Goal: Task Accomplishment & Management: Use online tool/utility

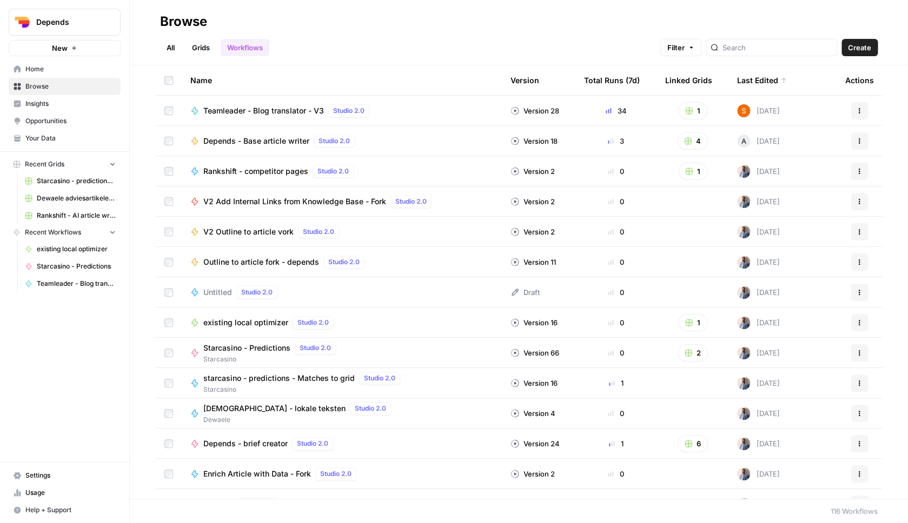
click at [64, 25] on span "Depends" at bounding box center [68, 22] width 65 height 11
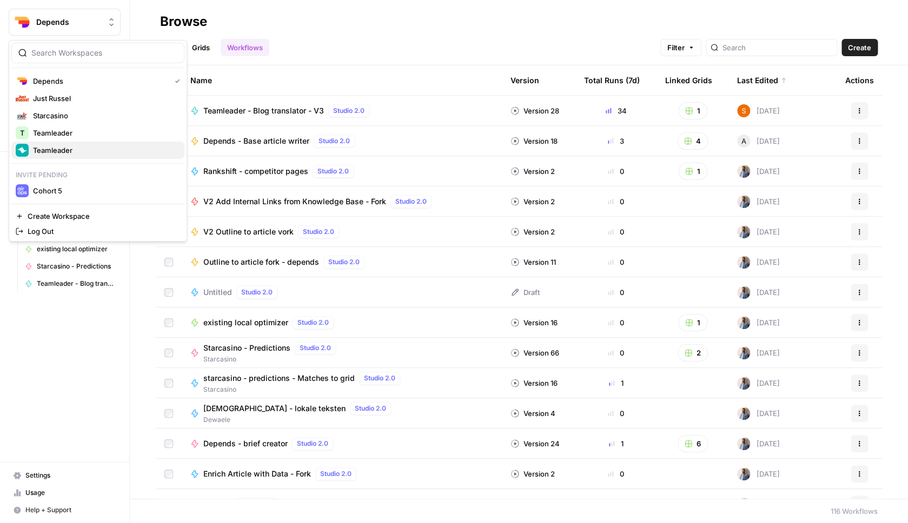
click at [72, 147] on span "Teamleader" at bounding box center [104, 150] width 143 height 11
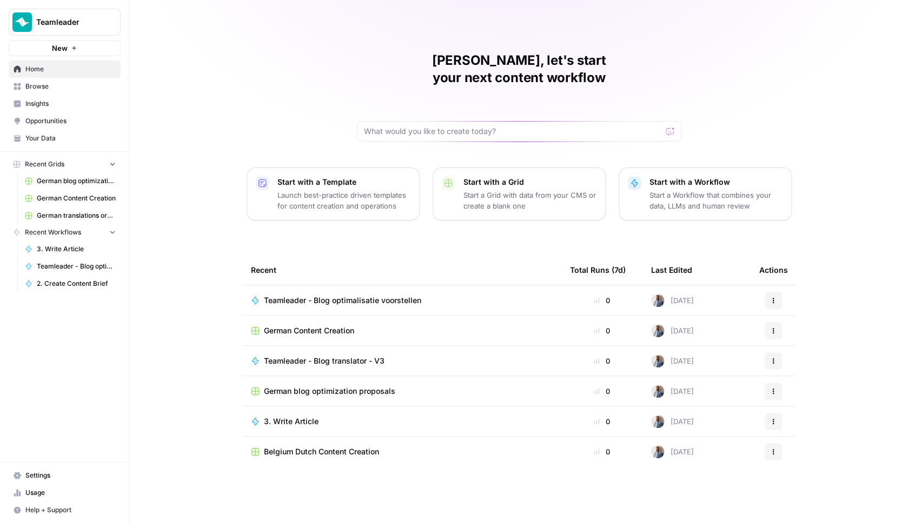
click at [83, 22] on span "Teamleader" at bounding box center [68, 22] width 65 height 11
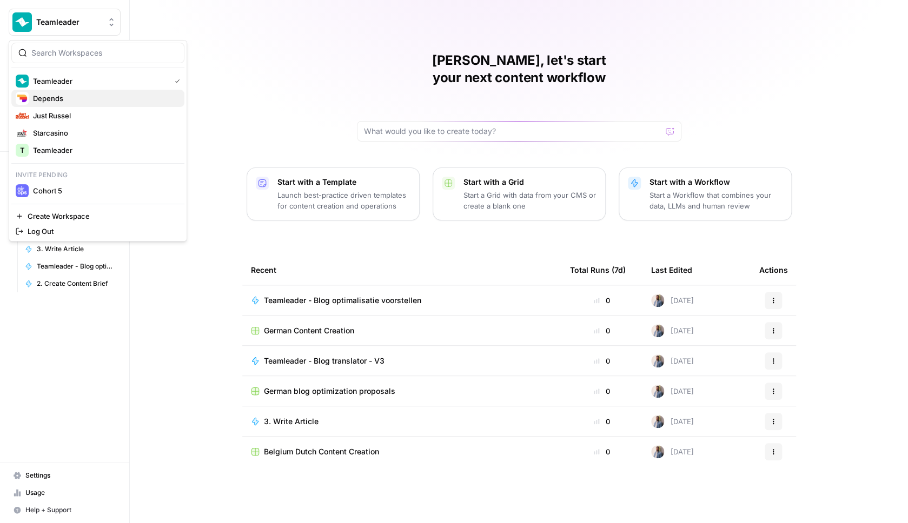
click at [72, 98] on span "Depends" at bounding box center [104, 98] width 143 height 11
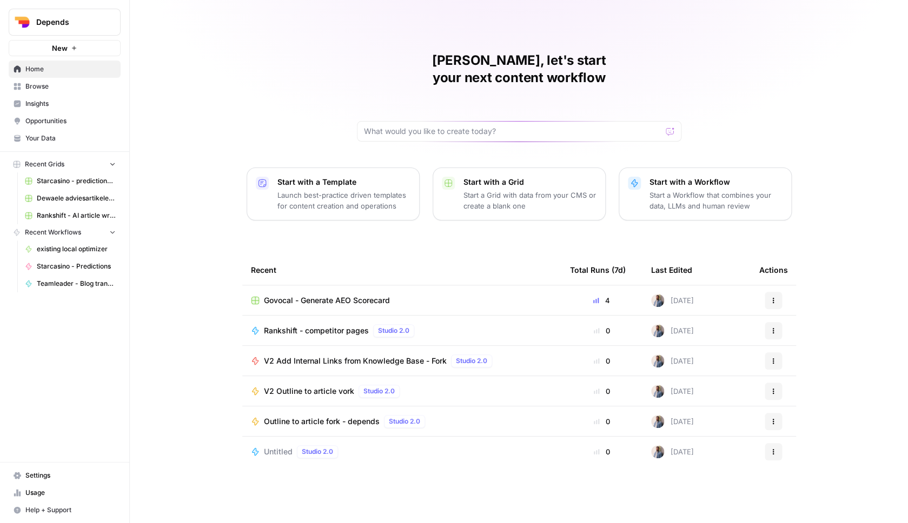
click at [47, 90] on span "Browse" at bounding box center [70, 87] width 90 height 10
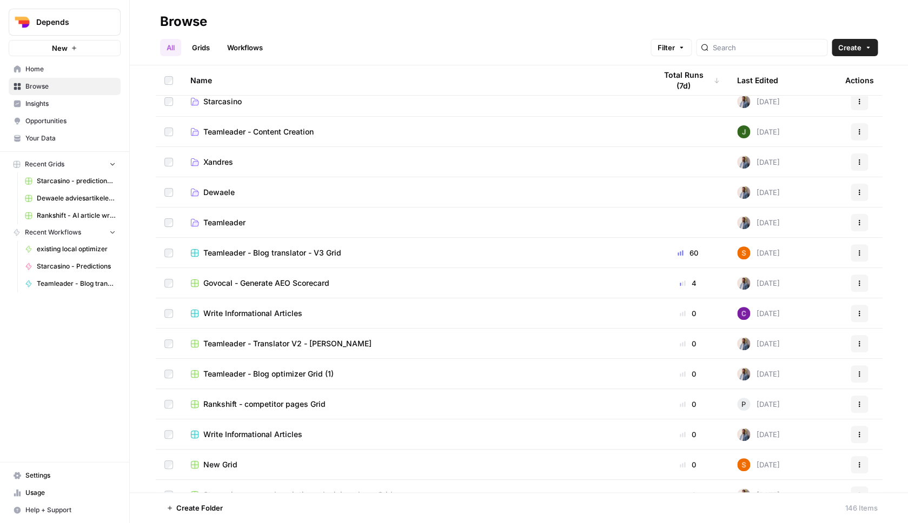
scroll to position [72, 0]
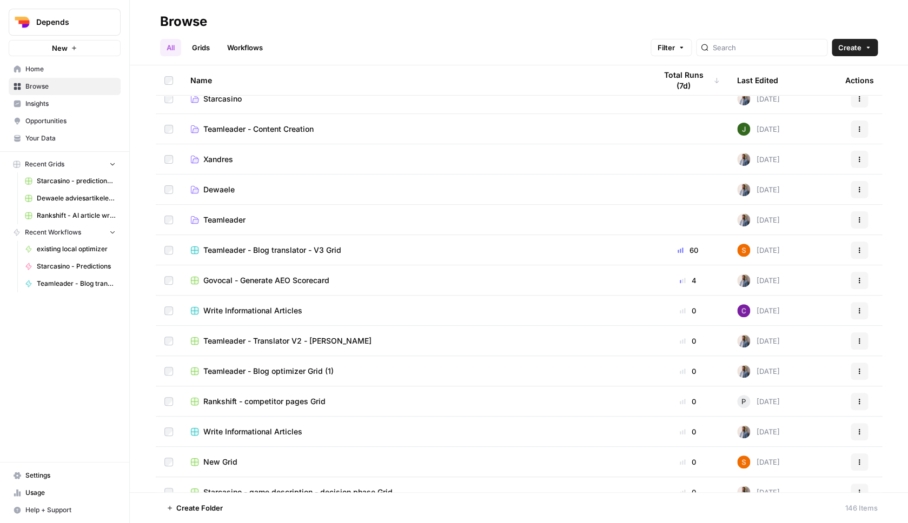
click at [295, 344] on span "Teamleader - Translator V2 - [PERSON_NAME]" at bounding box center [287, 341] width 168 height 11
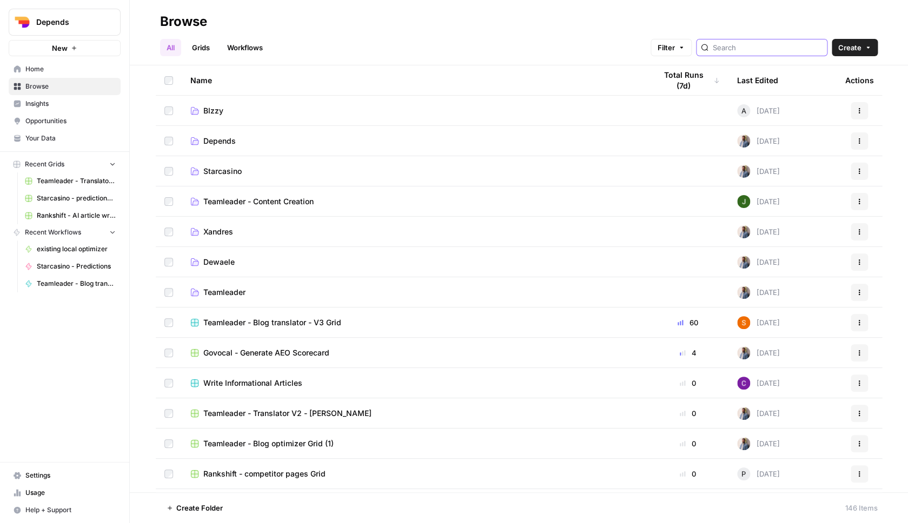
click at [757, 49] on input "search" at bounding box center [768, 47] width 110 height 11
type input "V3"
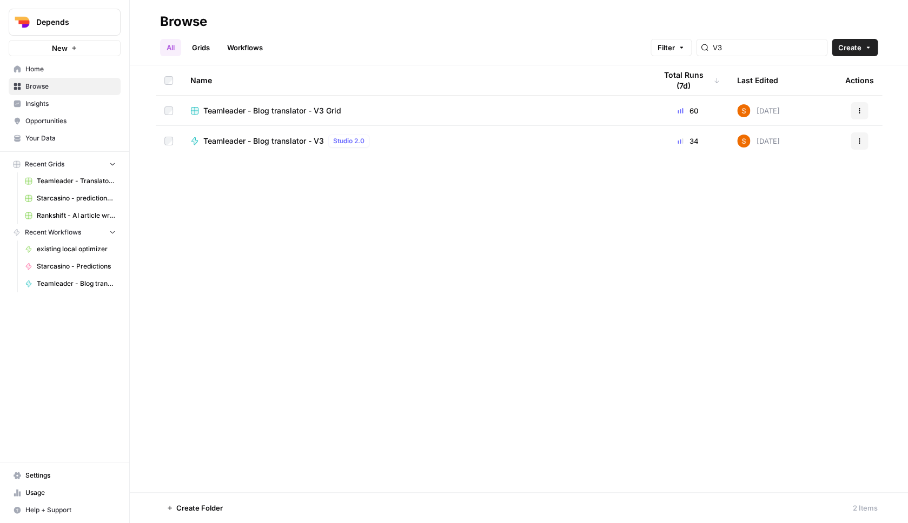
click at [289, 110] on span "Teamleader - Blog translator - V3 Grid" at bounding box center [272, 110] width 138 height 11
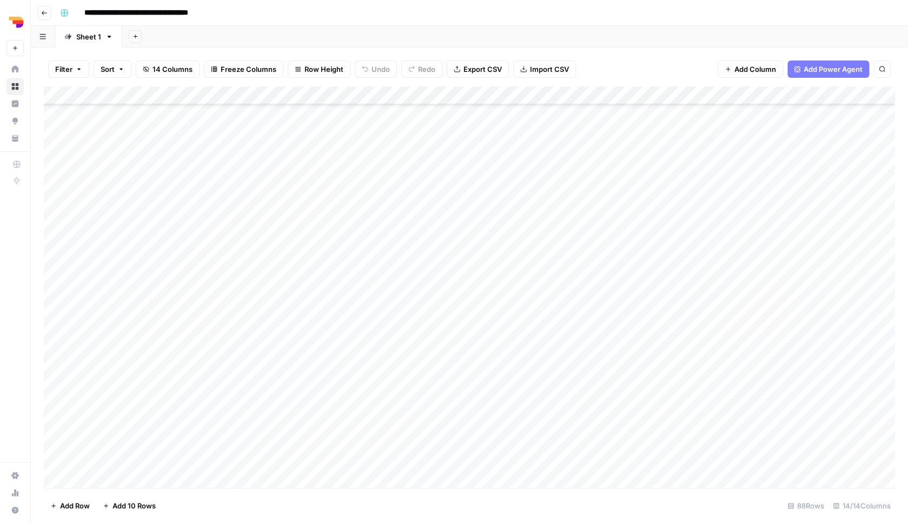
scroll to position [1249, 1]
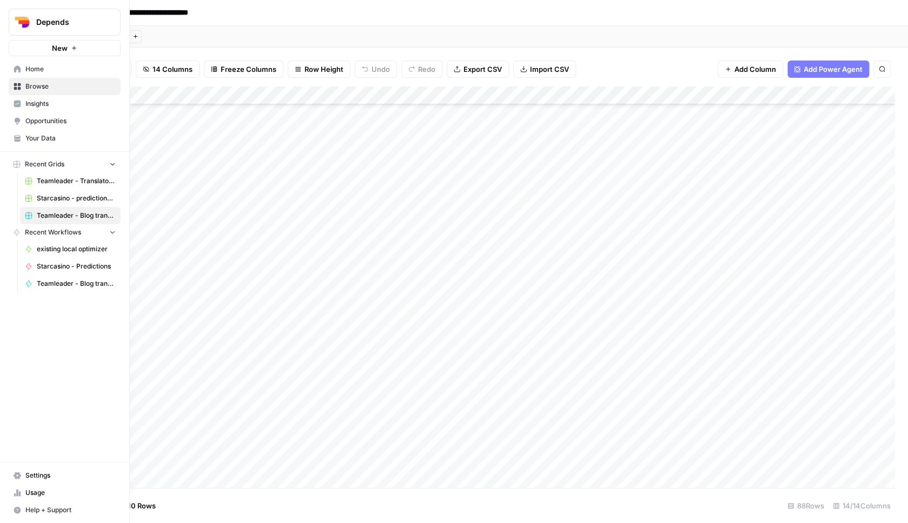
click at [22, 24] on img "Workspace: Depends" at bounding box center [21, 21] width 19 height 19
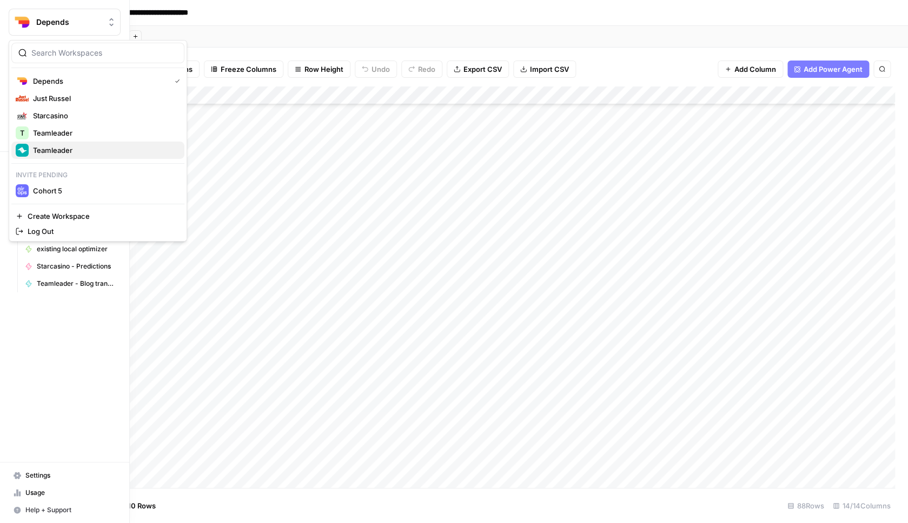
click at [77, 146] on span "Teamleader" at bounding box center [104, 150] width 143 height 11
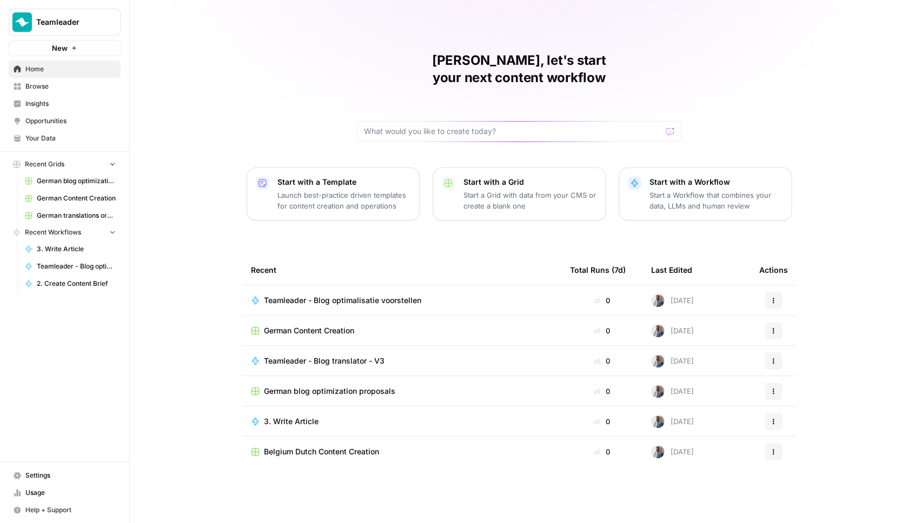
click at [37, 138] on span "Your Data" at bounding box center [70, 139] width 90 height 10
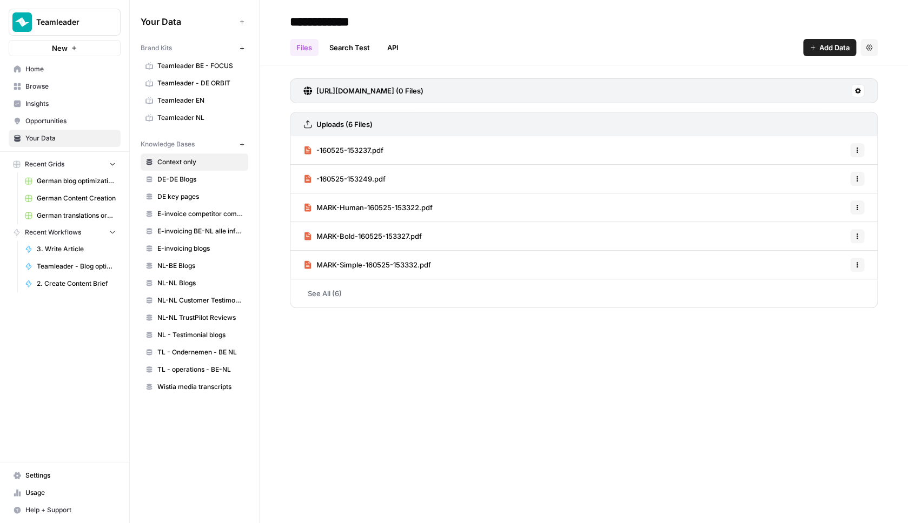
click at [48, 83] on span "Browse" at bounding box center [70, 87] width 90 height 10
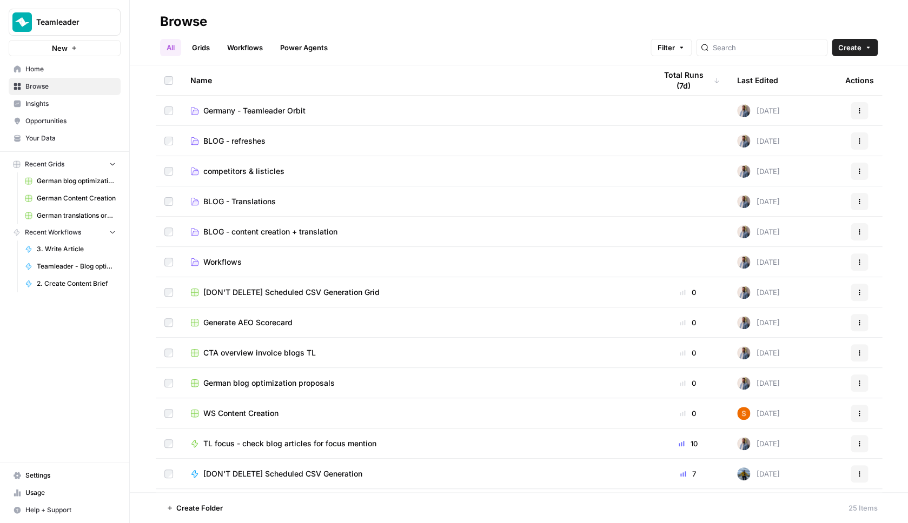
click at [222, 198] on span "BLOG - Translations" at bounding box center [239, 201] width 72 height 11
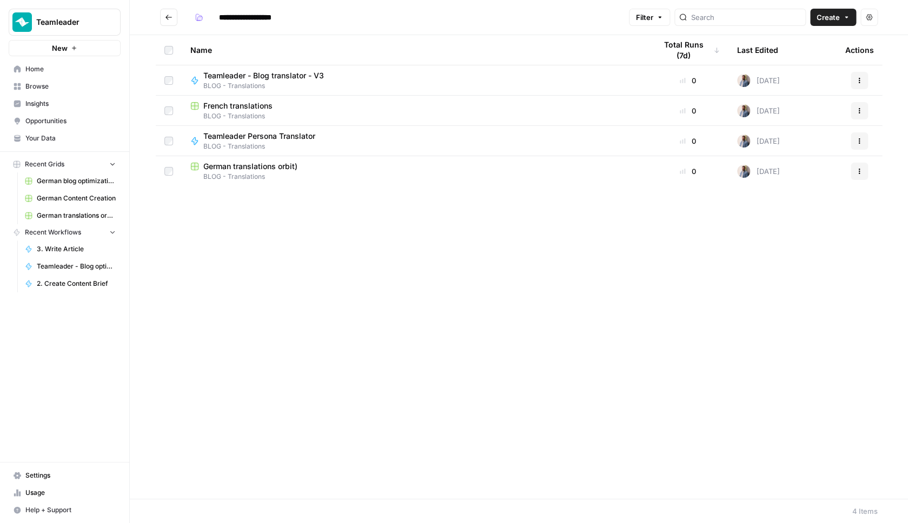
click at [243, 110] on span "French translations" at bounding box center [237, 106] width 69 height 11
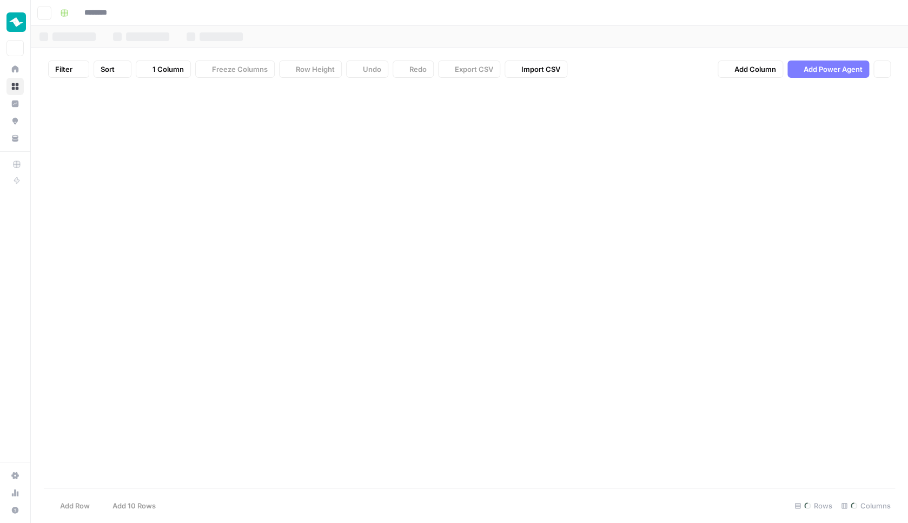
type input "**********"
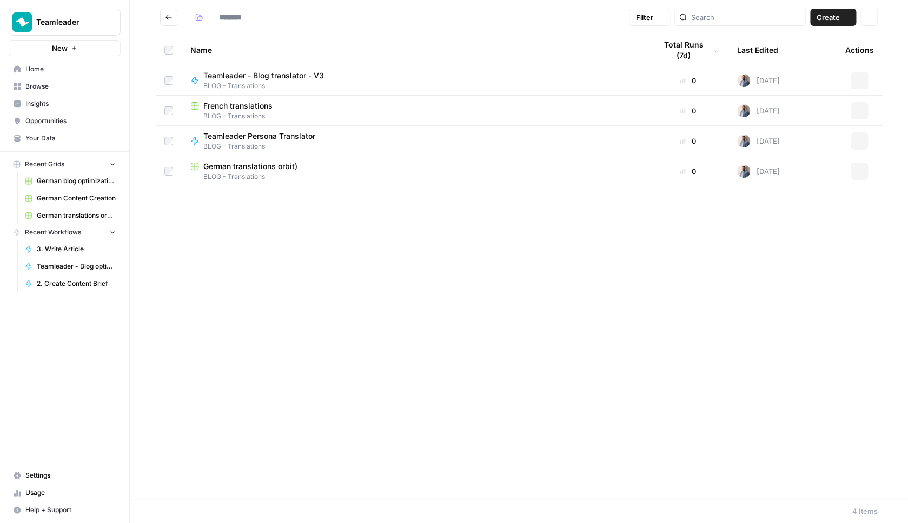
type input "**********"
click at [218, 109] on span "French translations" at bounding box center [237, 106] width 69 height 11
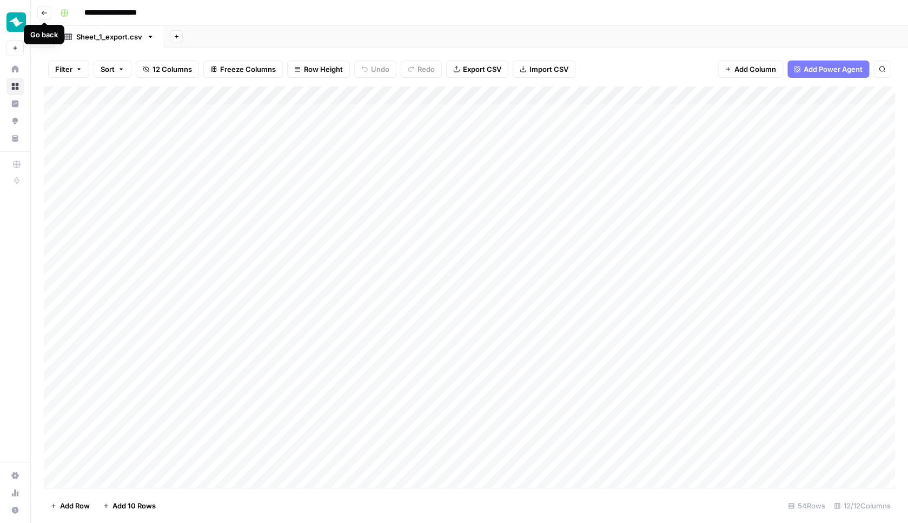
click at [50, 15] on button "Go back" at bounding box center [44, 13] width 14 height 14
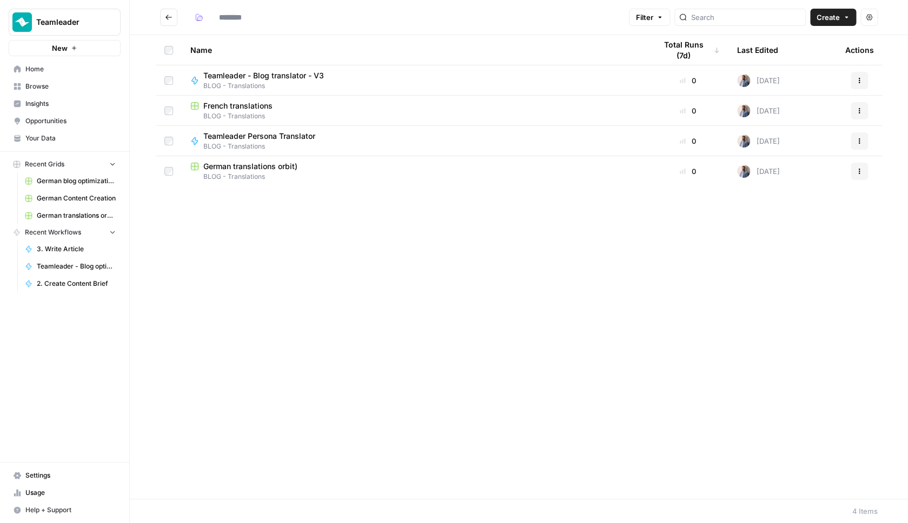
type input "**********"
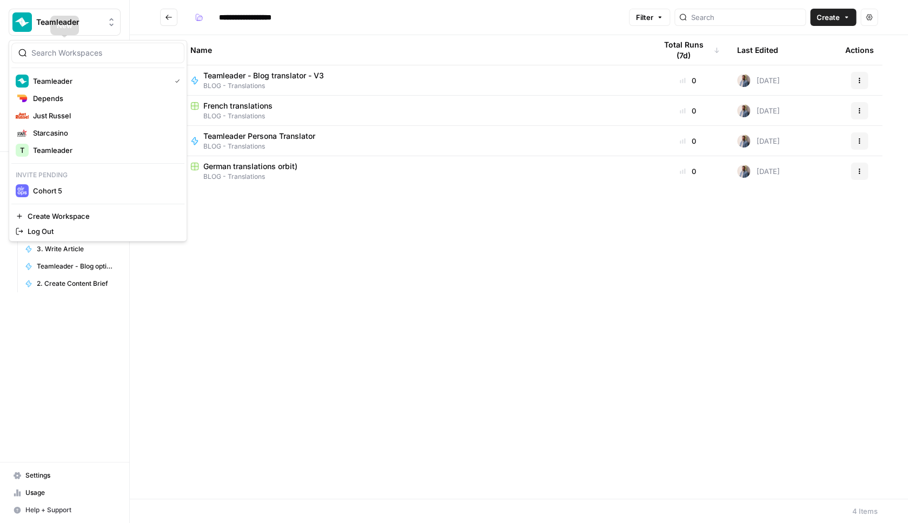
click at [78, 19] on span "Teamleader" at bounding box center [68, 22] width 65 height 11
click at [55, 102] on span "Depends" at bounding box center [104, 98] width 143 height 11
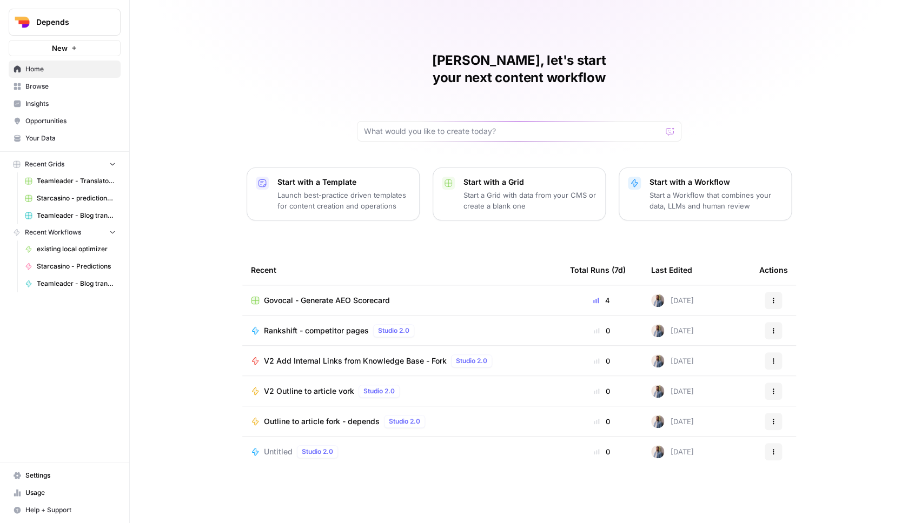
click at [77, 183] on span "Teamleader - Translator V2 - [PERSON_NAME]" at bounding box center [76, 181] width 79 height 10
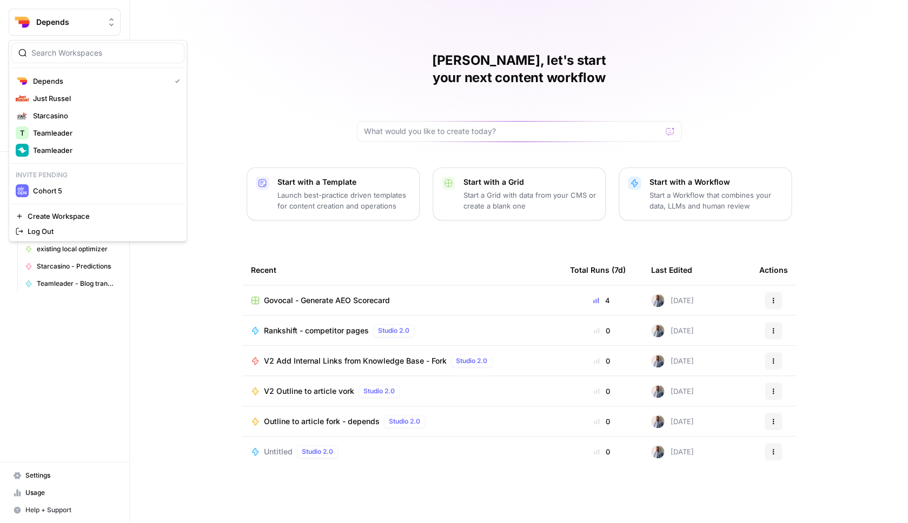
click at [51, 14] on button "Depends" at bounding box center [65, 22] width 112 height 27
click at [61, 154] on span "Teamleader" at bounding box center [104, 150] width 143 height 11
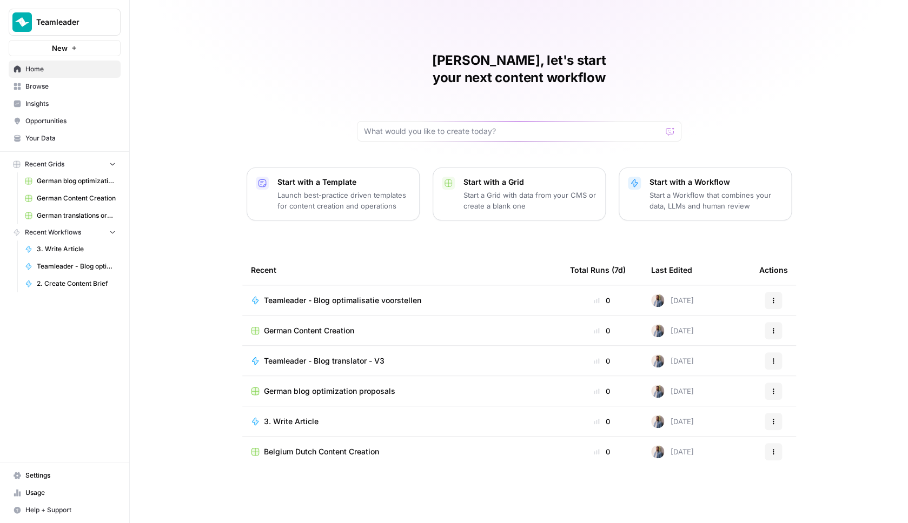
click at [187, 131] on div "Mathias, let's start your next content workflow Start with a Template Launch be…" at bounding box center [519, 261] width 778 height 523
click at [295, 325] on span "German Content Creation" at bounding box center [309, 330] width 90 height 11
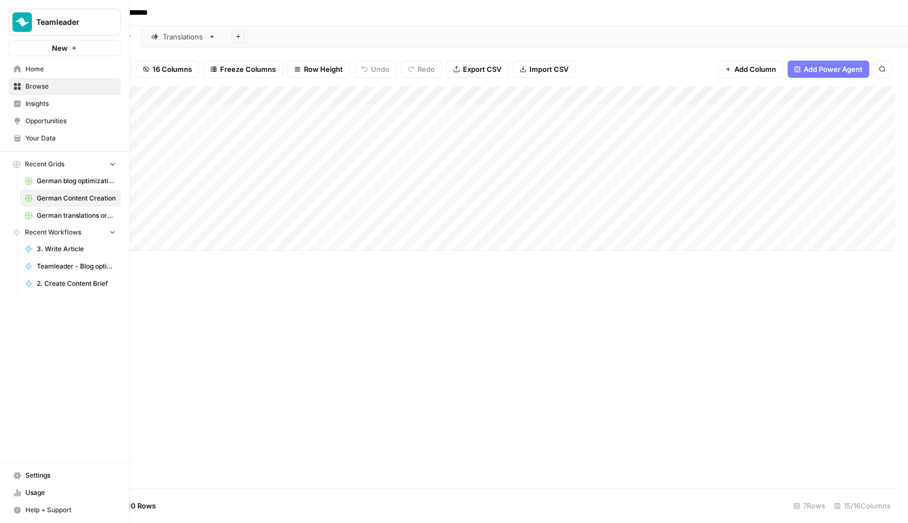
click at [49, 87] on span "Browse" at bounding box center [70, 87] width 90 height 10
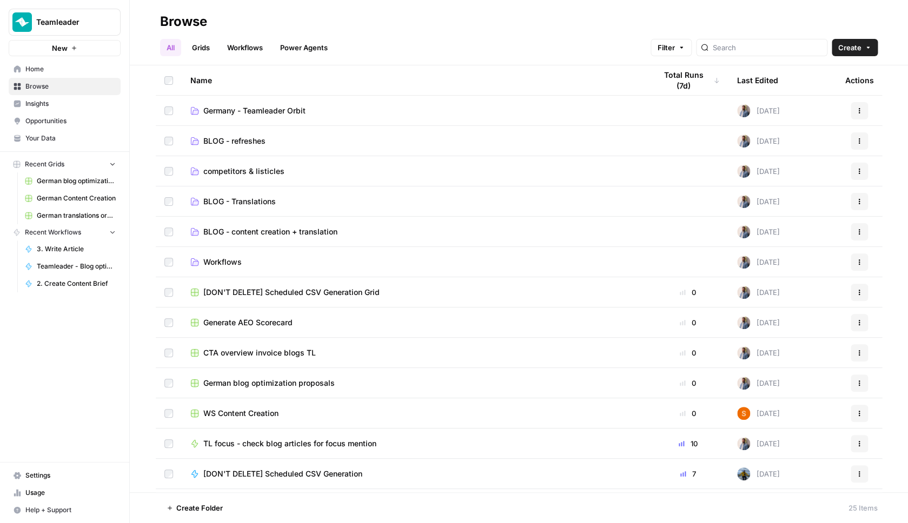
click at [234, 169] on span "competitors & listicles" at bounding box center [243, 171] width 81 height 11
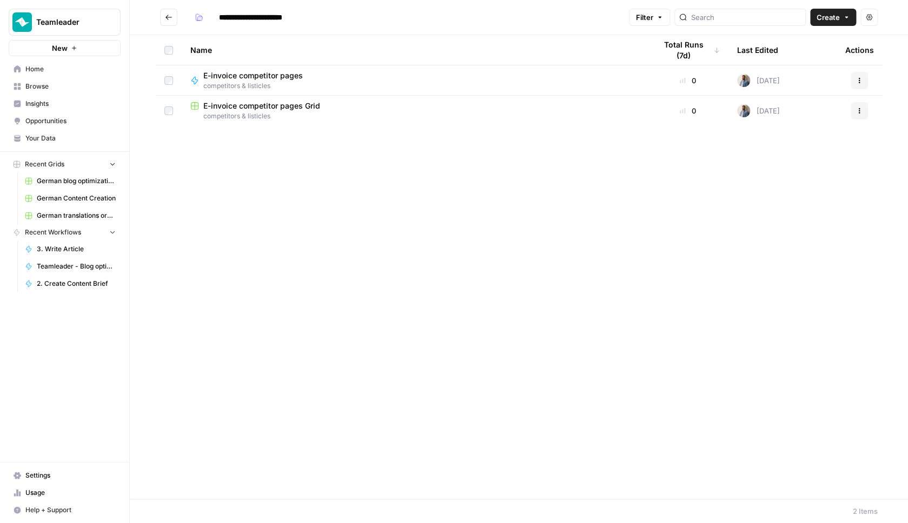
click at [278, 102] on span "E-invoice competitor pages Grid" at bounding box center [261, 106] width 117 height 11
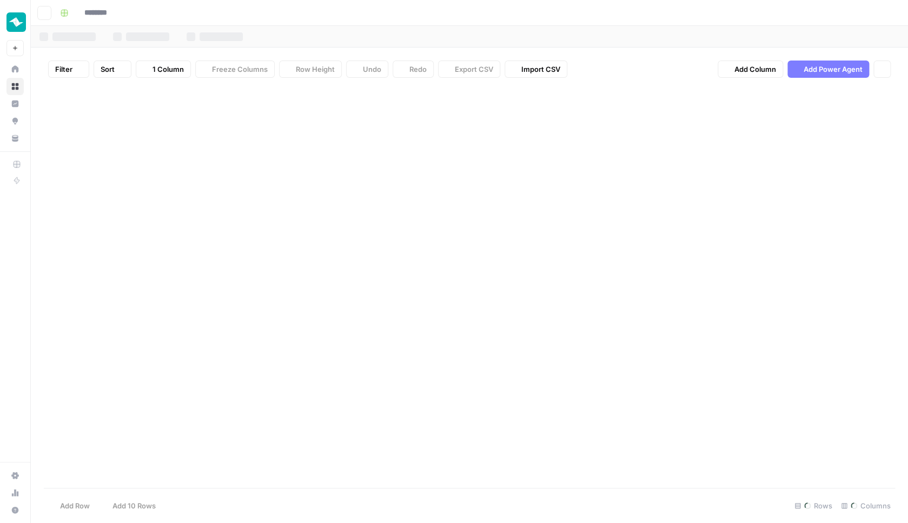
type input "**********"
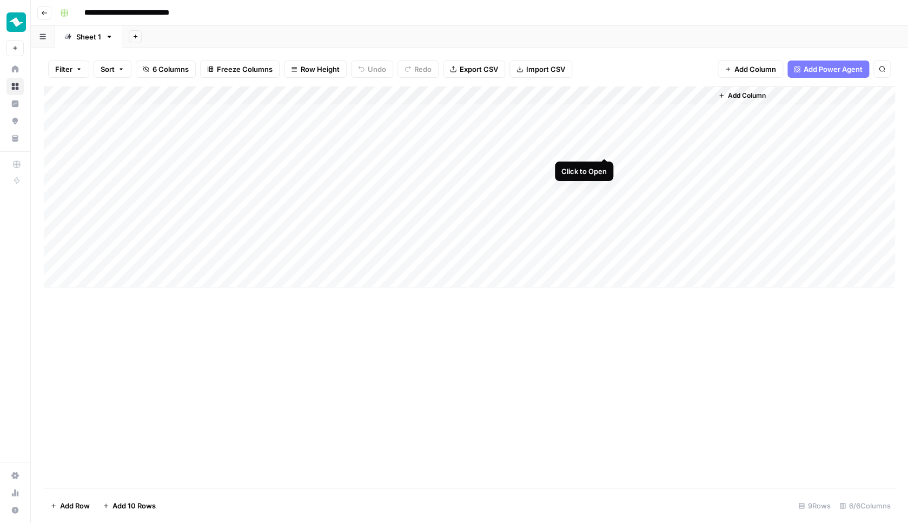
click at [606, 147] on div "Add Column" at bounding box center [469, 186] width 851 height 201
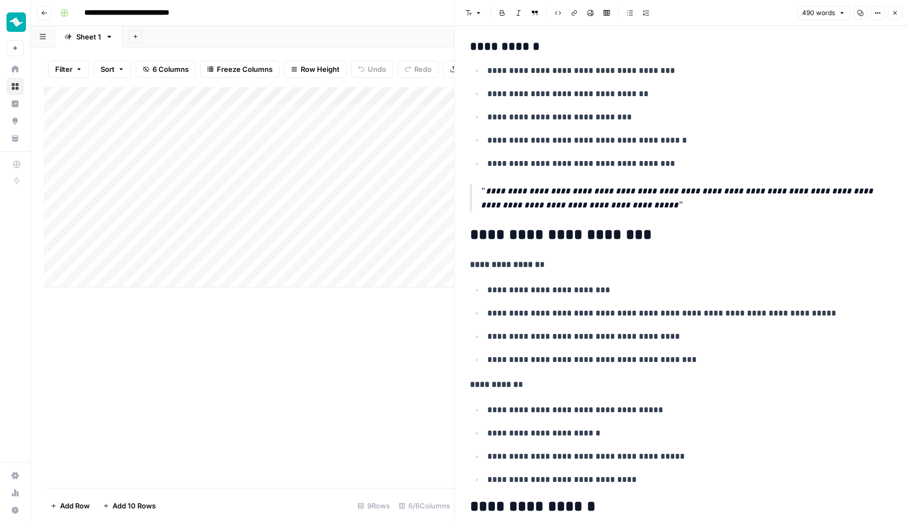
scroll to position [666, 0]
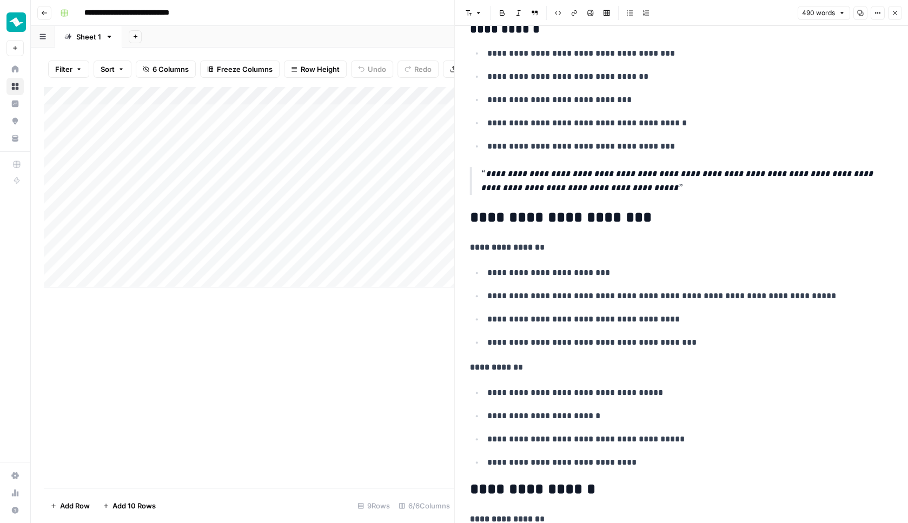
click at [895, 14] on icon "button" at bounding box center [894, 13] width 6 height 6
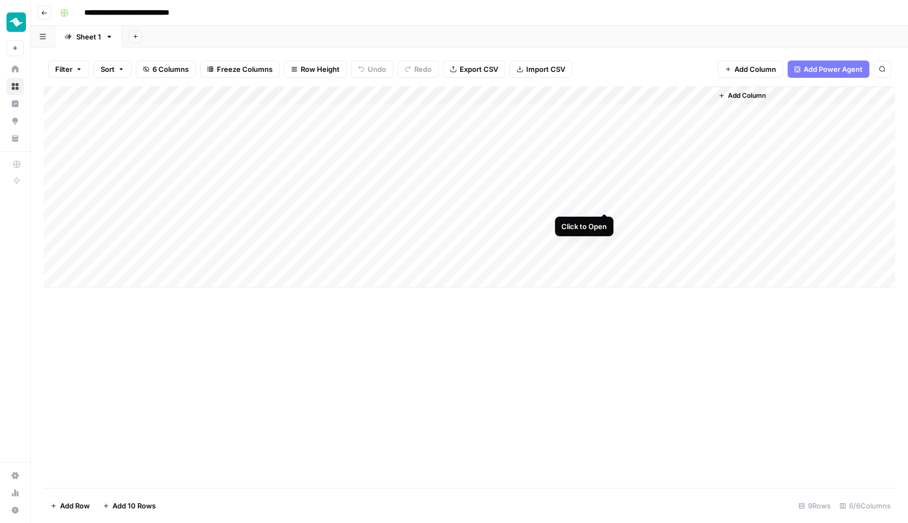
click at [602, 201] on div "Add Column" at bounding box center [469, 186] width 851 height 201
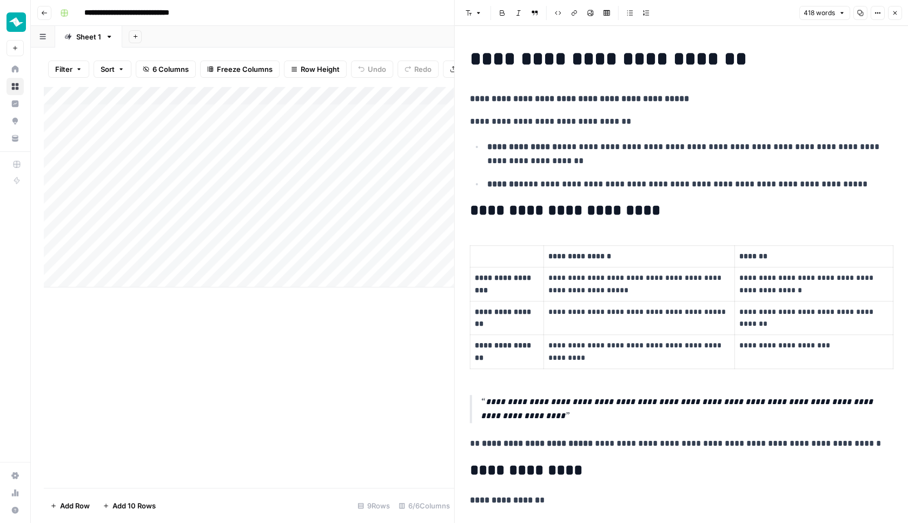
click at [894, 15] on icon "button" at bounding box center [894, 13] width 6 height 6
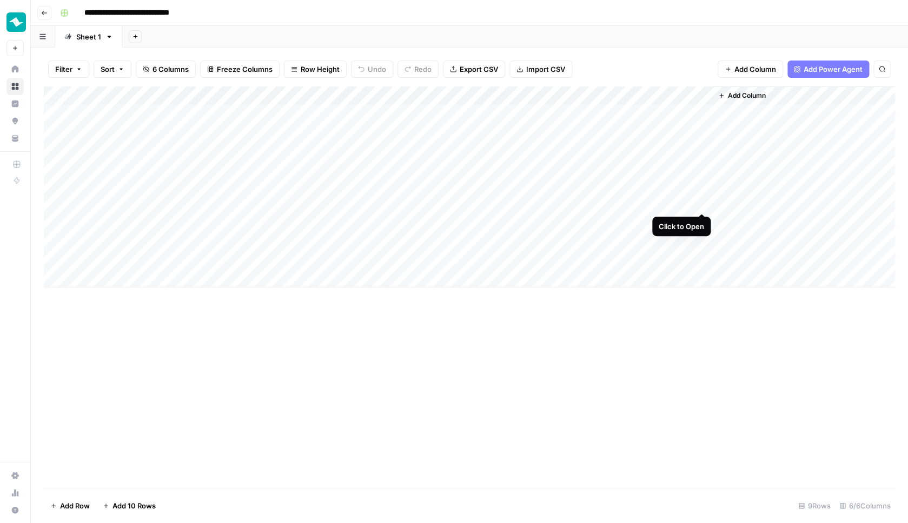
click at [700, 201] on div "Add Column" at bounding box center [469, 186] width 851 height 201
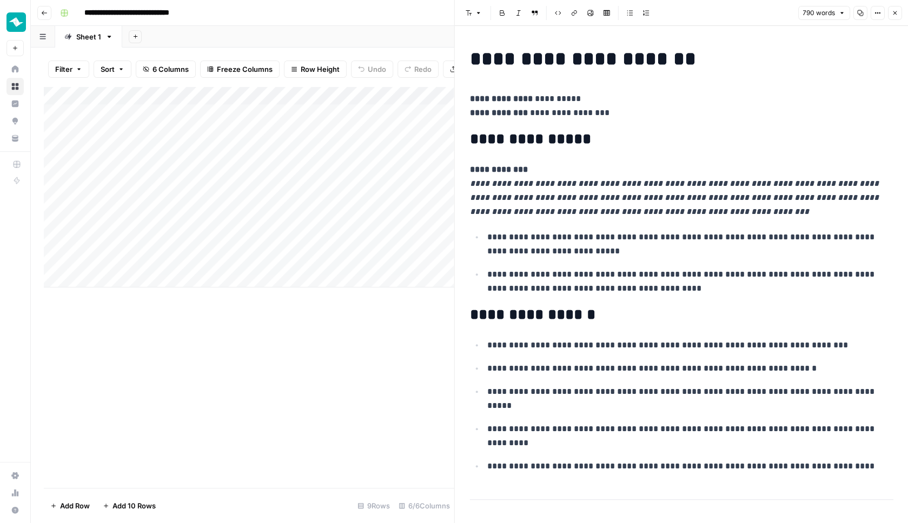
click at [894, 14] on icon "button" at bounding box center [894, 13] width 6 height 6
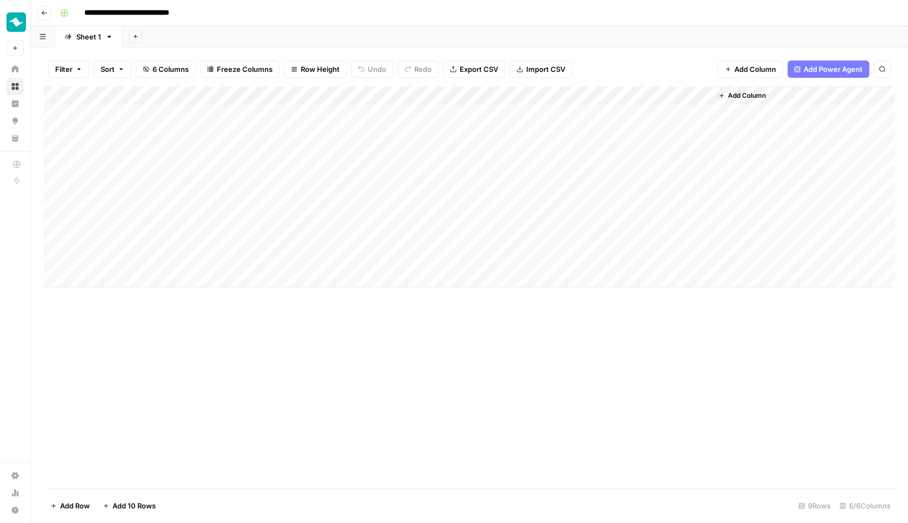
click at [441, 374] on div "Add Column" at bounding box center [469, 287] width 851 height 402
